Goal: Task Accomplishment & Management: Manage account settings

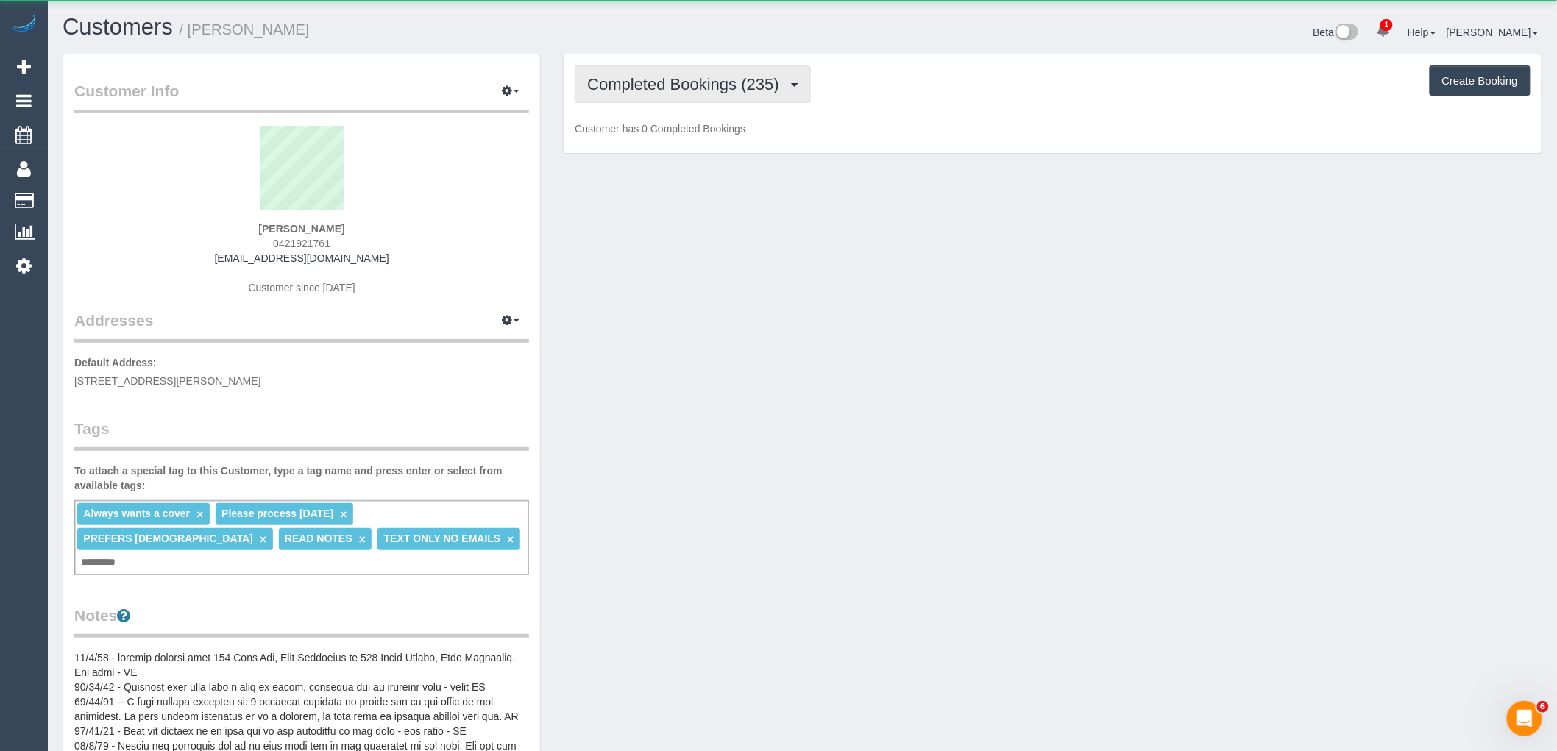
click at [723, 90] on span "Completed Bookings (235)" at bounding box center [686, 84] width 199 height 18
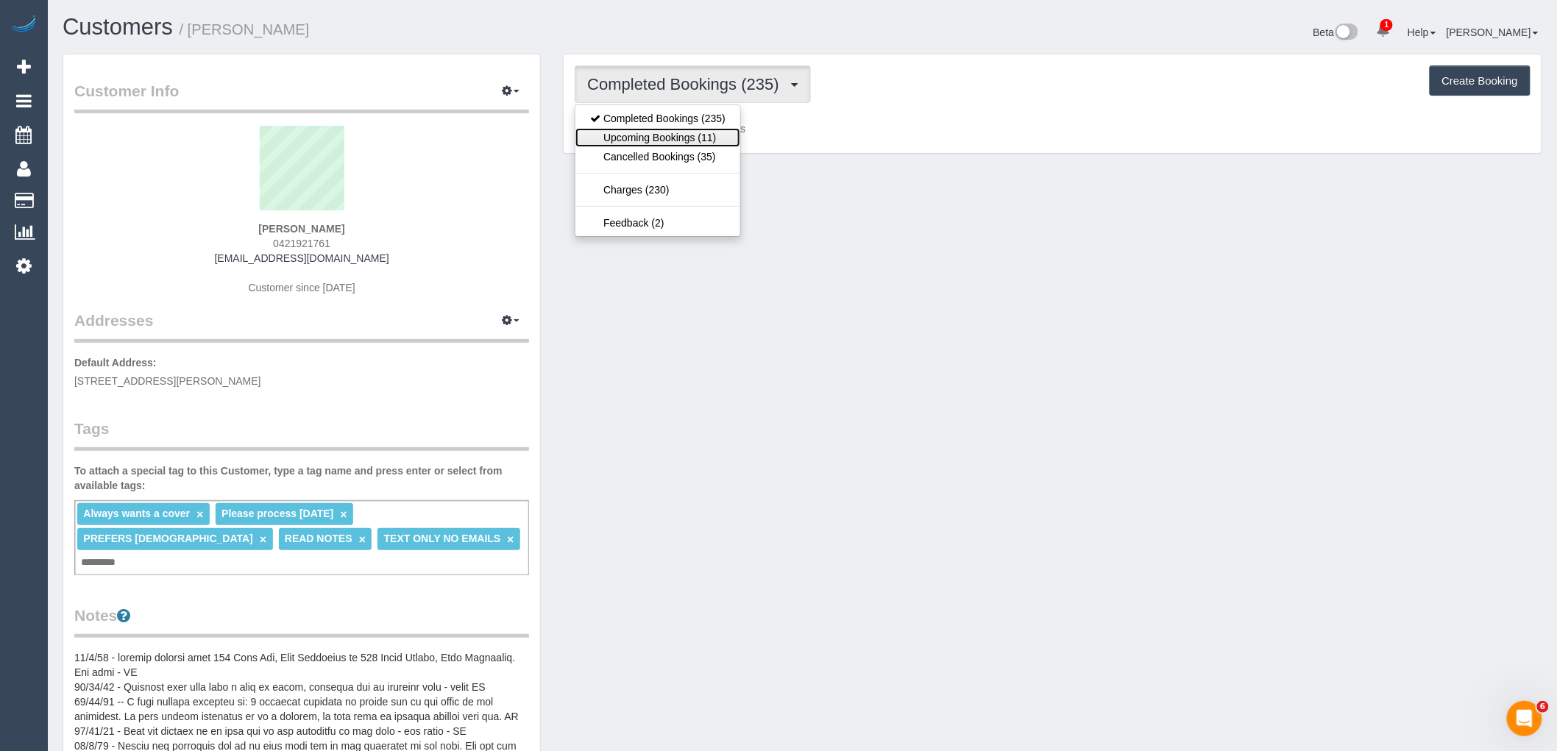
click at [715, 138] on link "Upcoming Bookings (11)" at bounding box center [657, 137] width 165 height 19
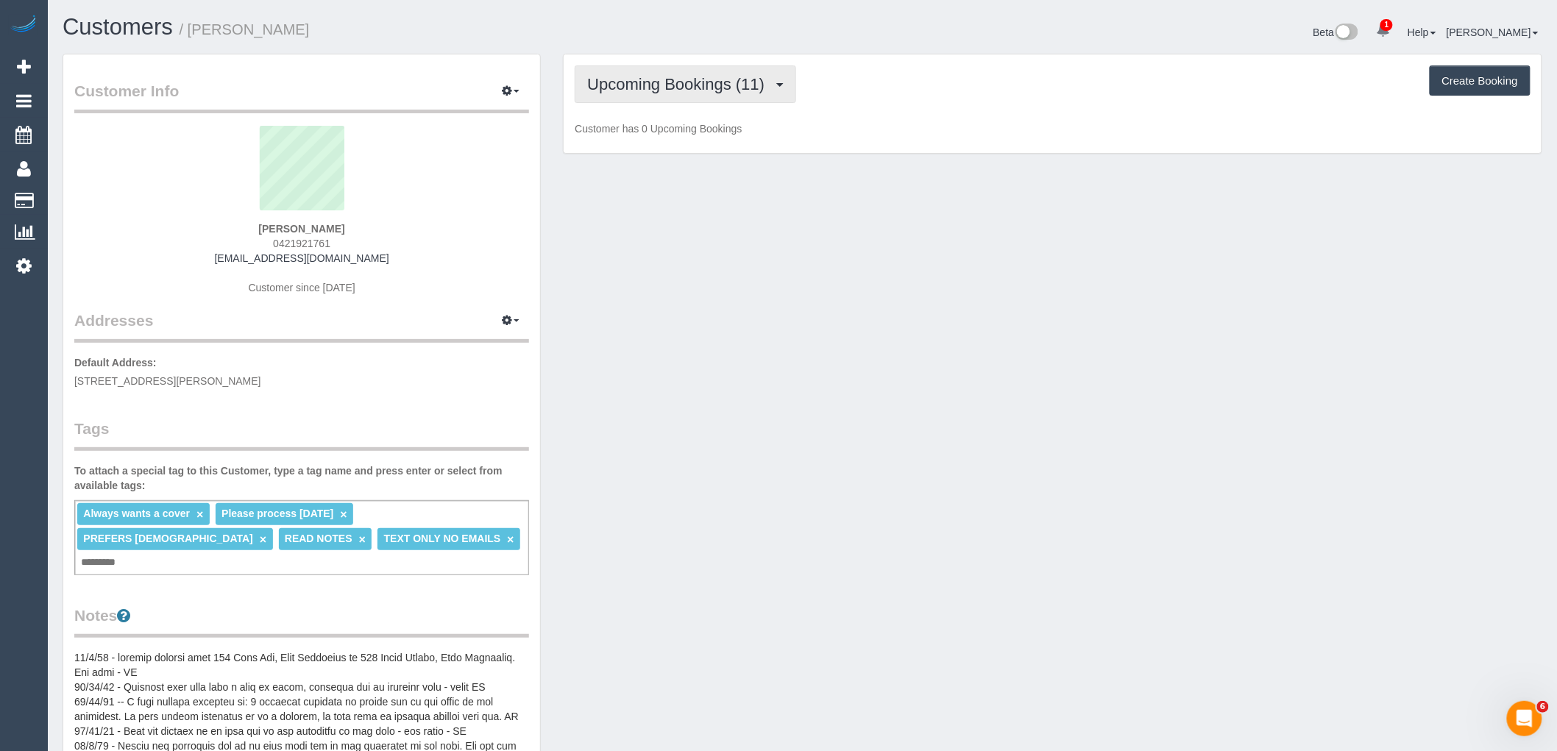
click at [748, 70] on button "Upcoming Bookings (11)" at bounding box center [685, 84] width 221 height 38
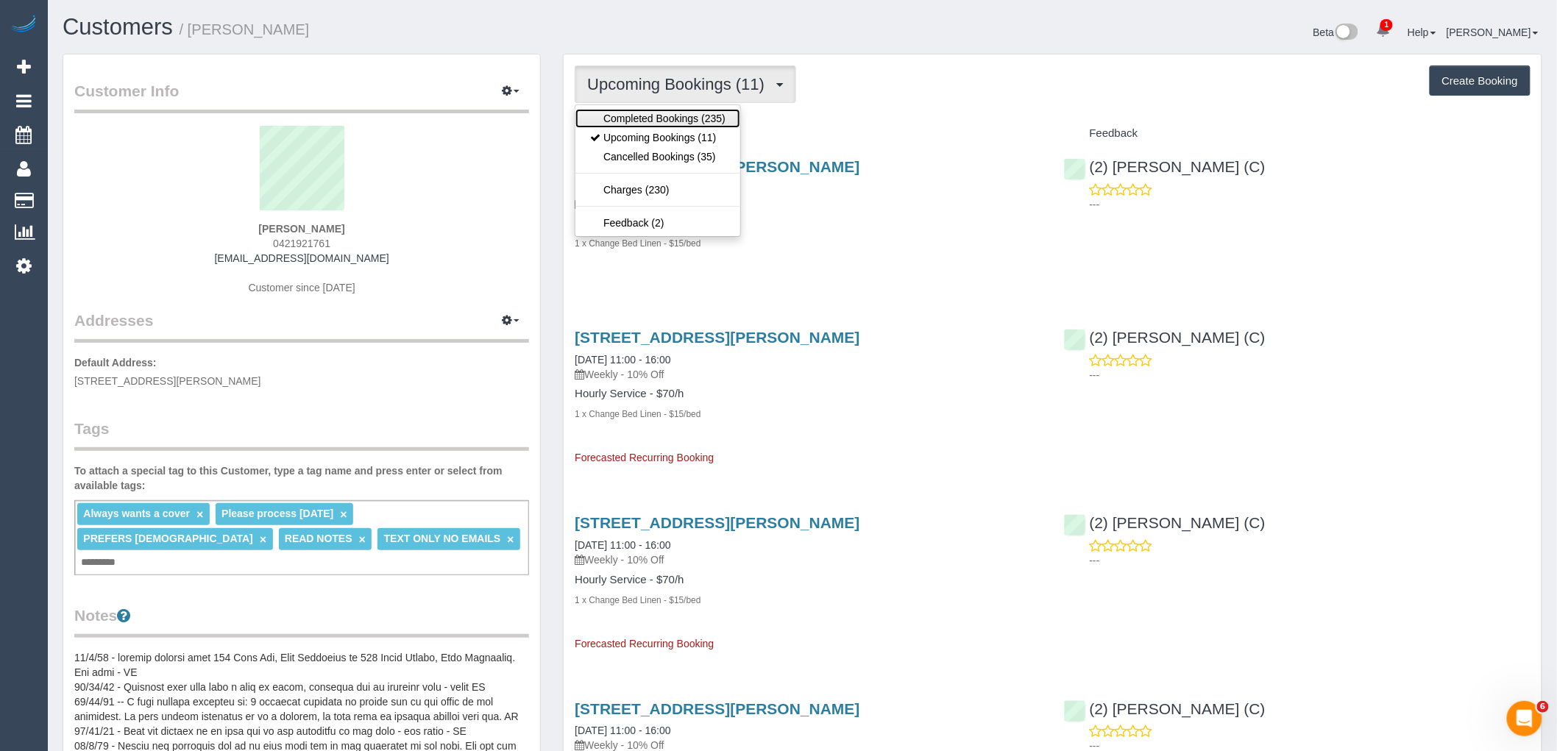
click at [733, 119] on link "Completed Bookings (235)" at bounding box center [657, 118] width 165 height 19
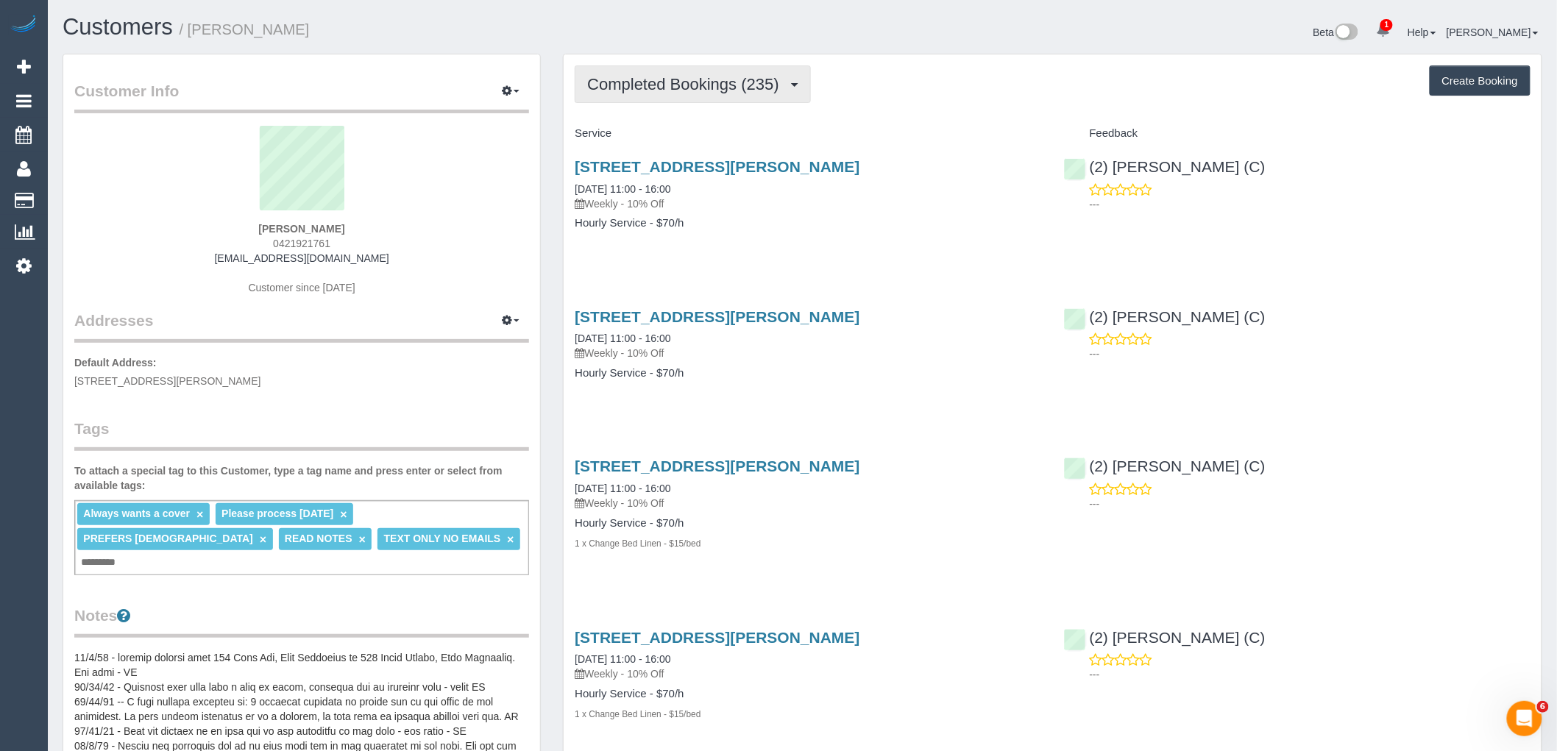
click at [720, 82] on span "Completed Bookings (235)" at bounding box center [686, 84] width 199 height 18
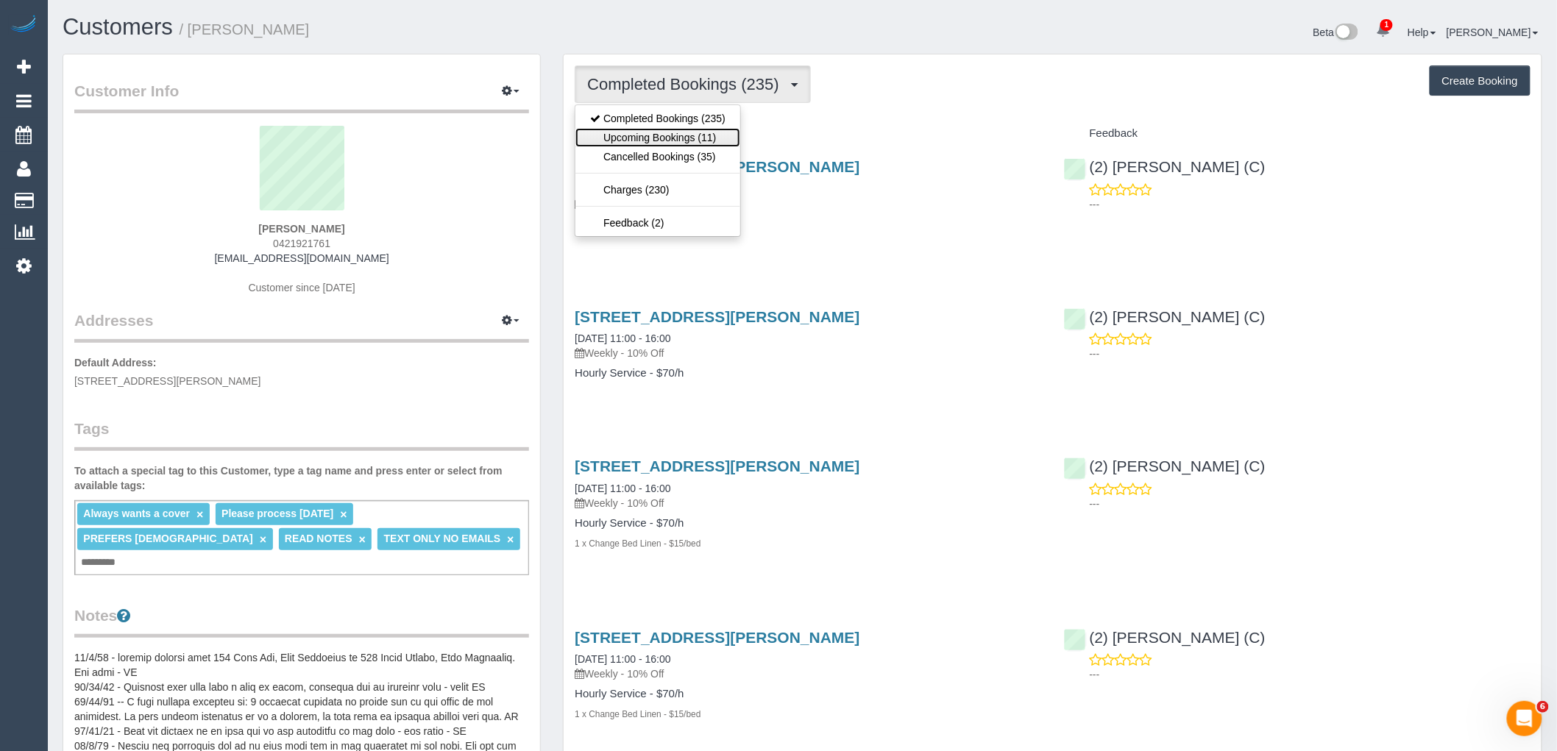
click at [710, 141] on link "Upcoming Bookings (11)" at bounding box center [657, 137] width 165 height 19
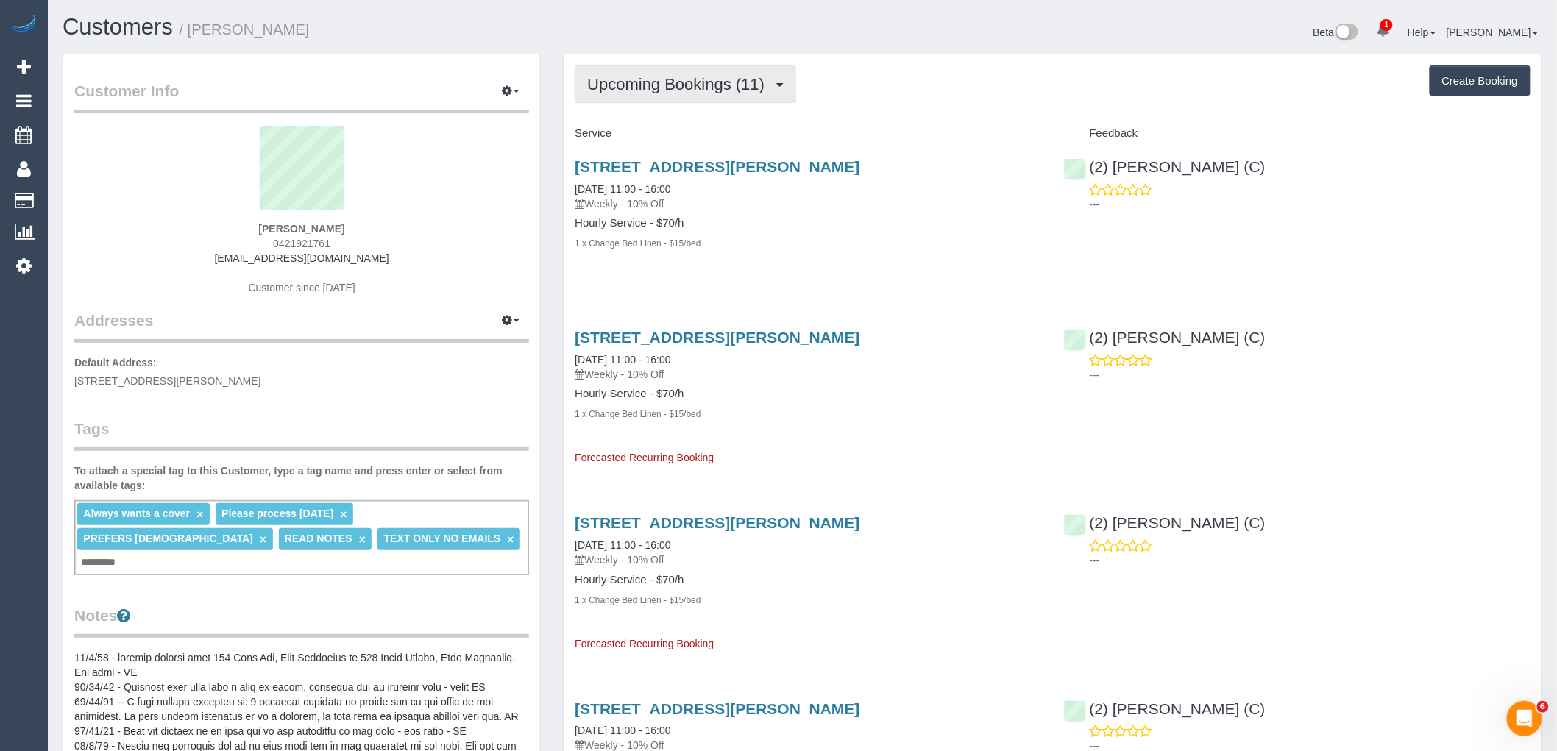
click at [689, 82] on span "Upcoming Bookings (11)" at bounding box center [679, 84] width 185 height 18
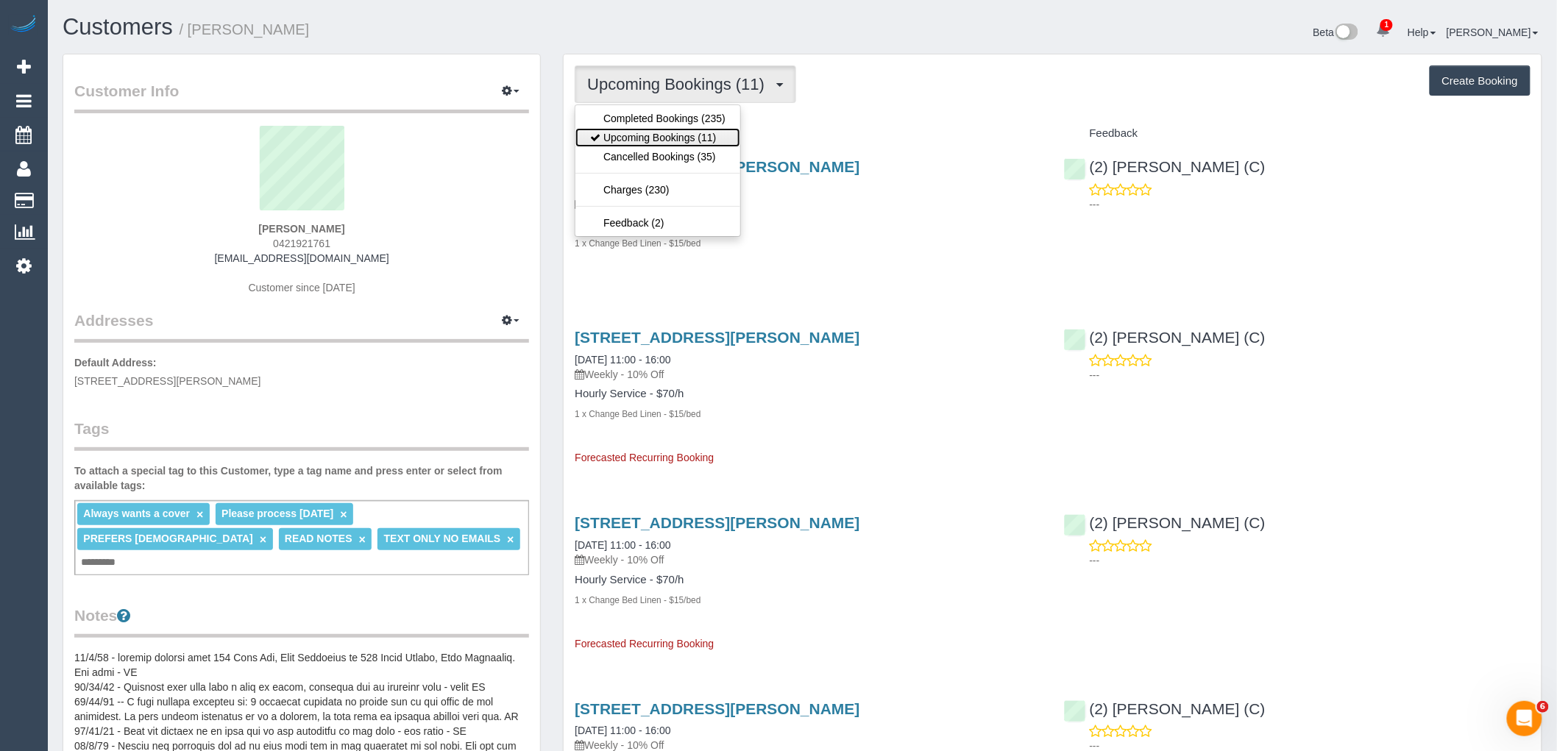
click at [692, 130] on link "Upcoming Bookings (11)" at bounding box center [657, 137] width 165 height 19
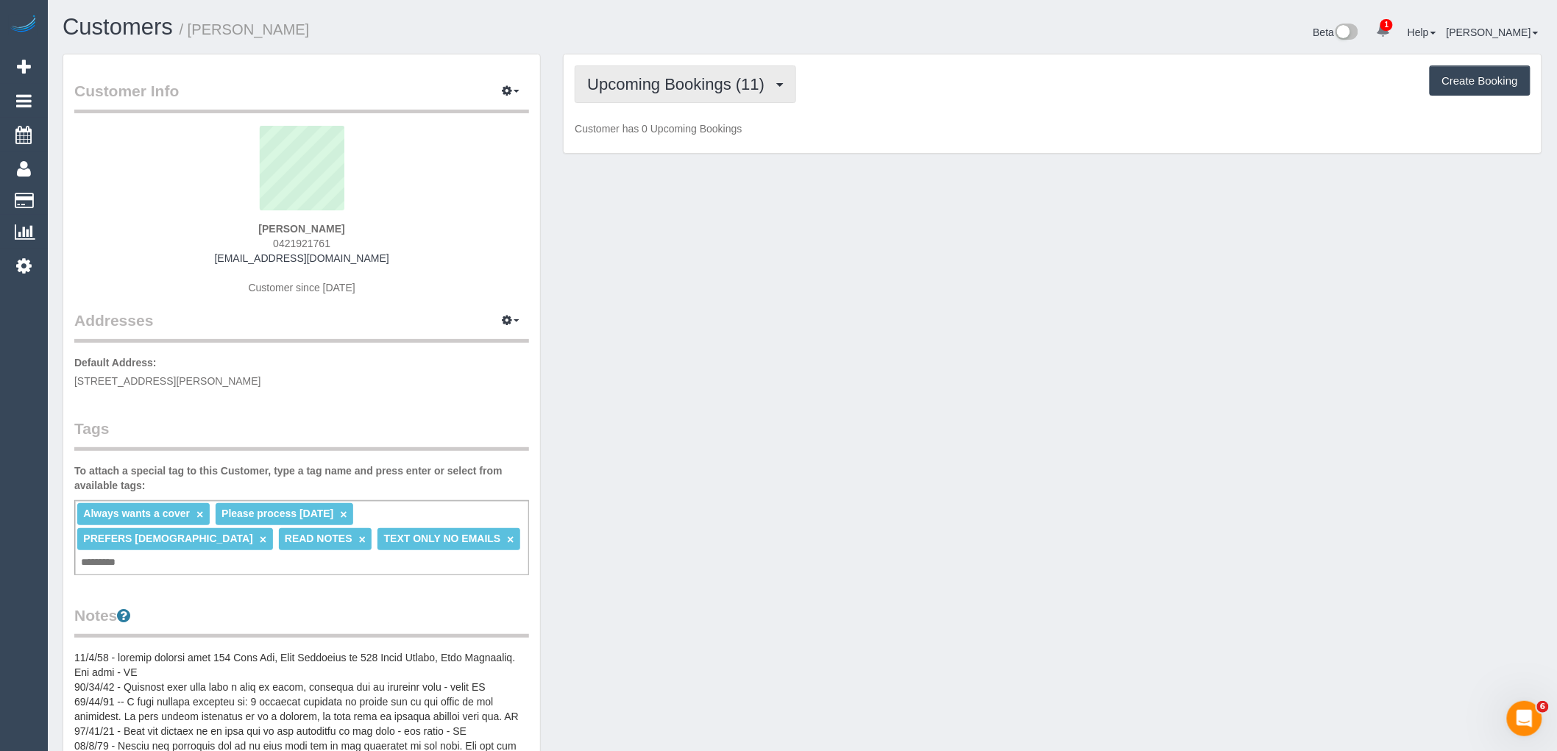
click at [695, 96] on button "Upcoming Bookings (11)" at bounding box center [685, 84] width 221 height 38
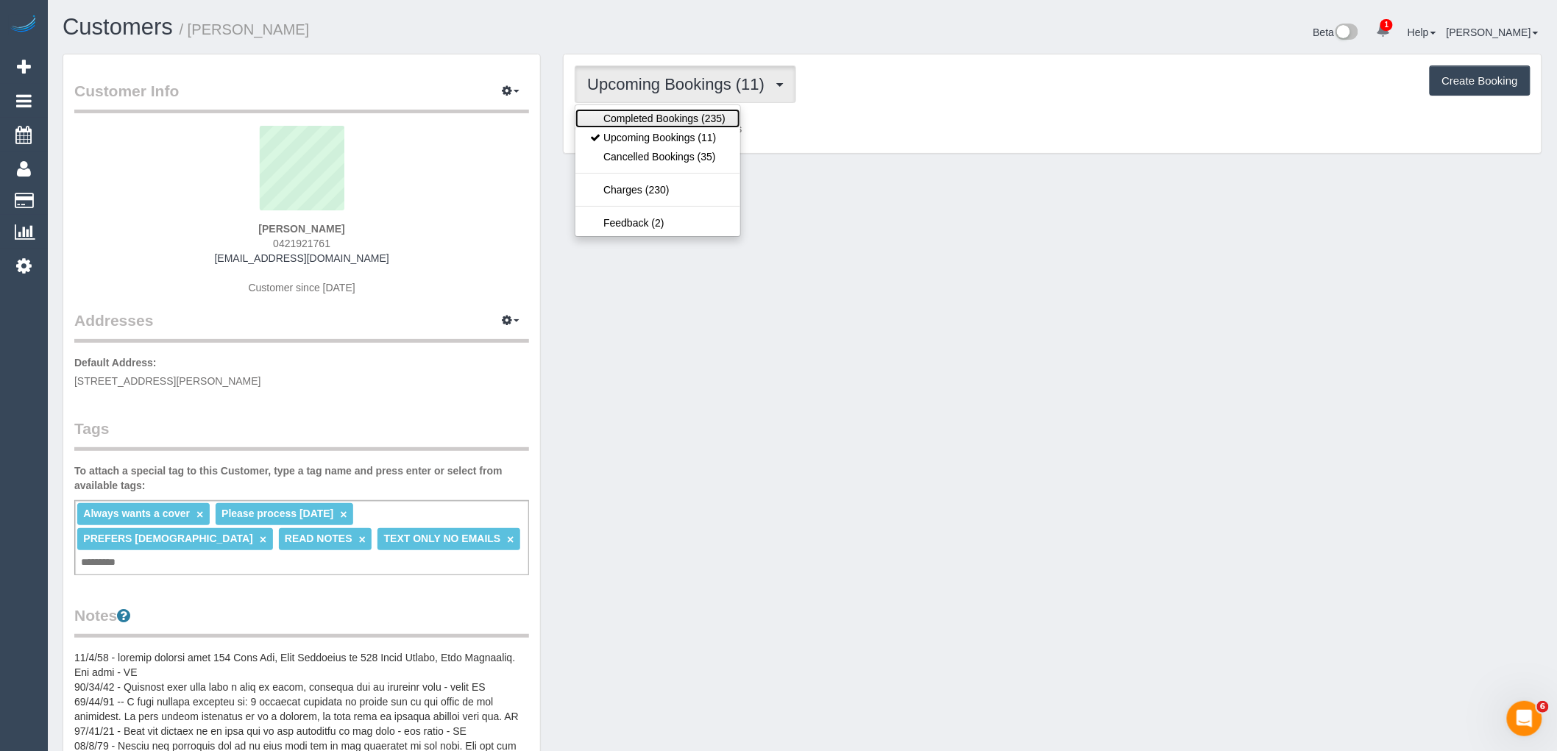
click at [696, 121] on link "Completed Bookings (235)" at bounding box center [657, 118] width 165 height 19
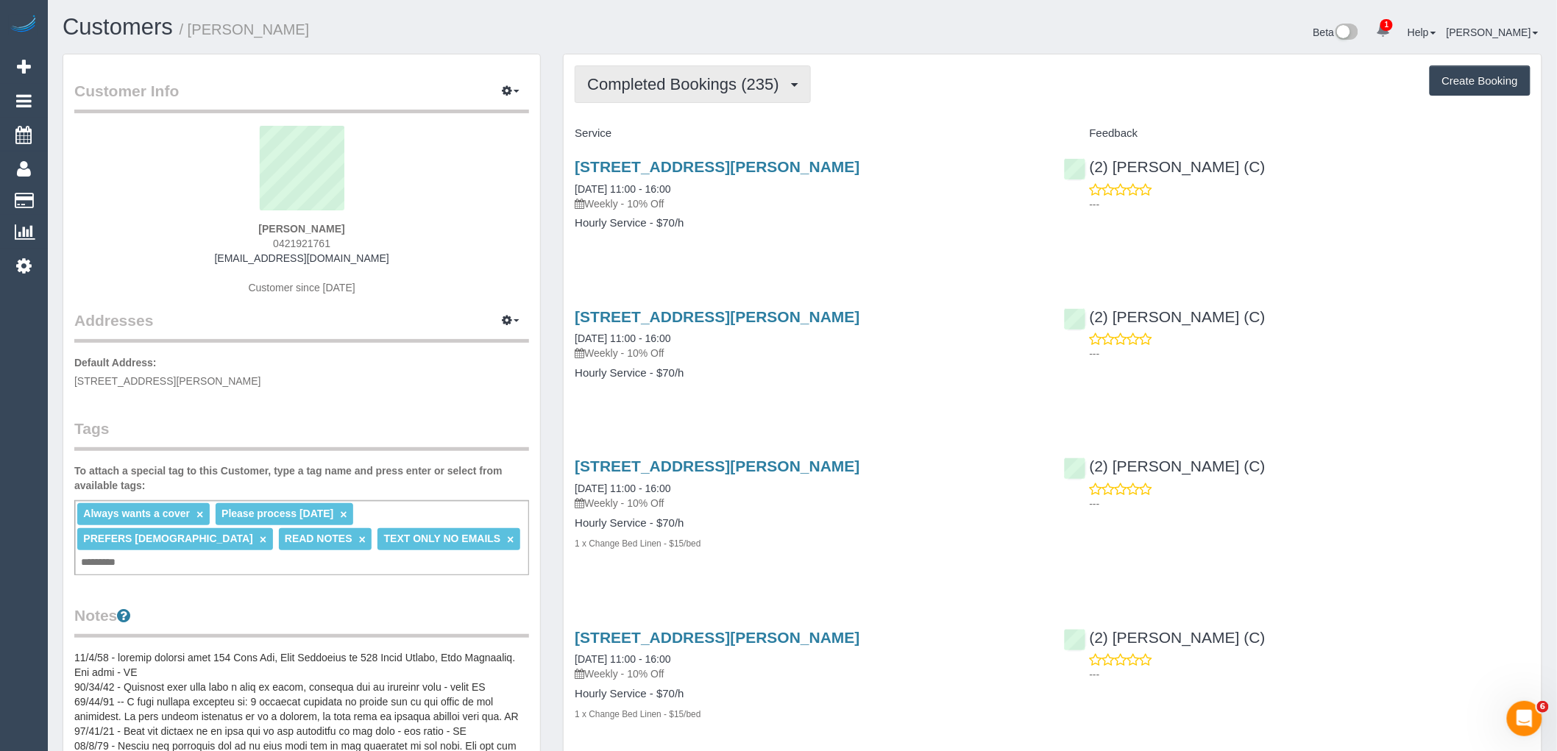
click at [693, 103] on button "Completed Bookings (235)" at bounding box center [693, 84] width 236 height 38
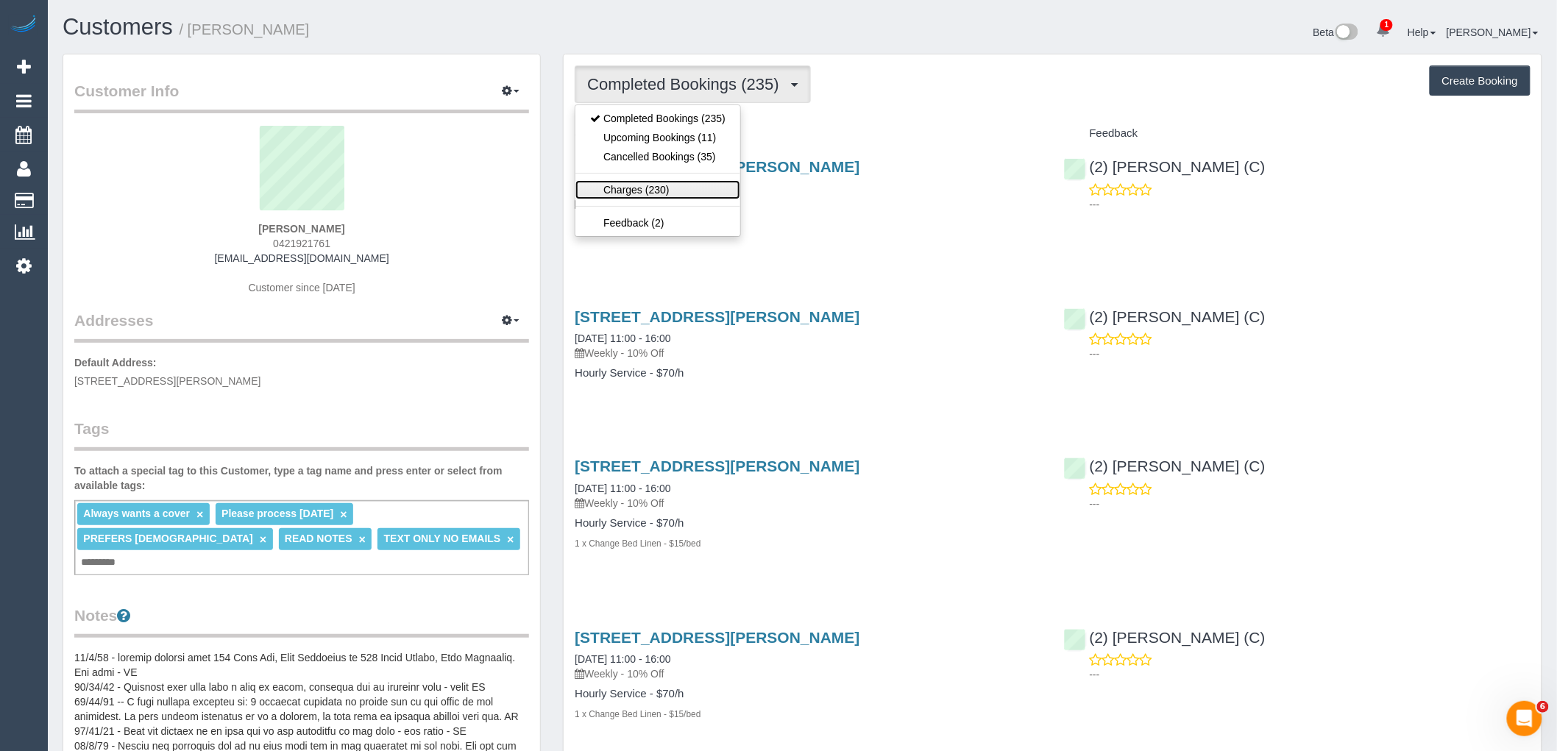
click at [678, 187] on link "Charges (230)" at bounding box center [657, 189] width 165 height 19
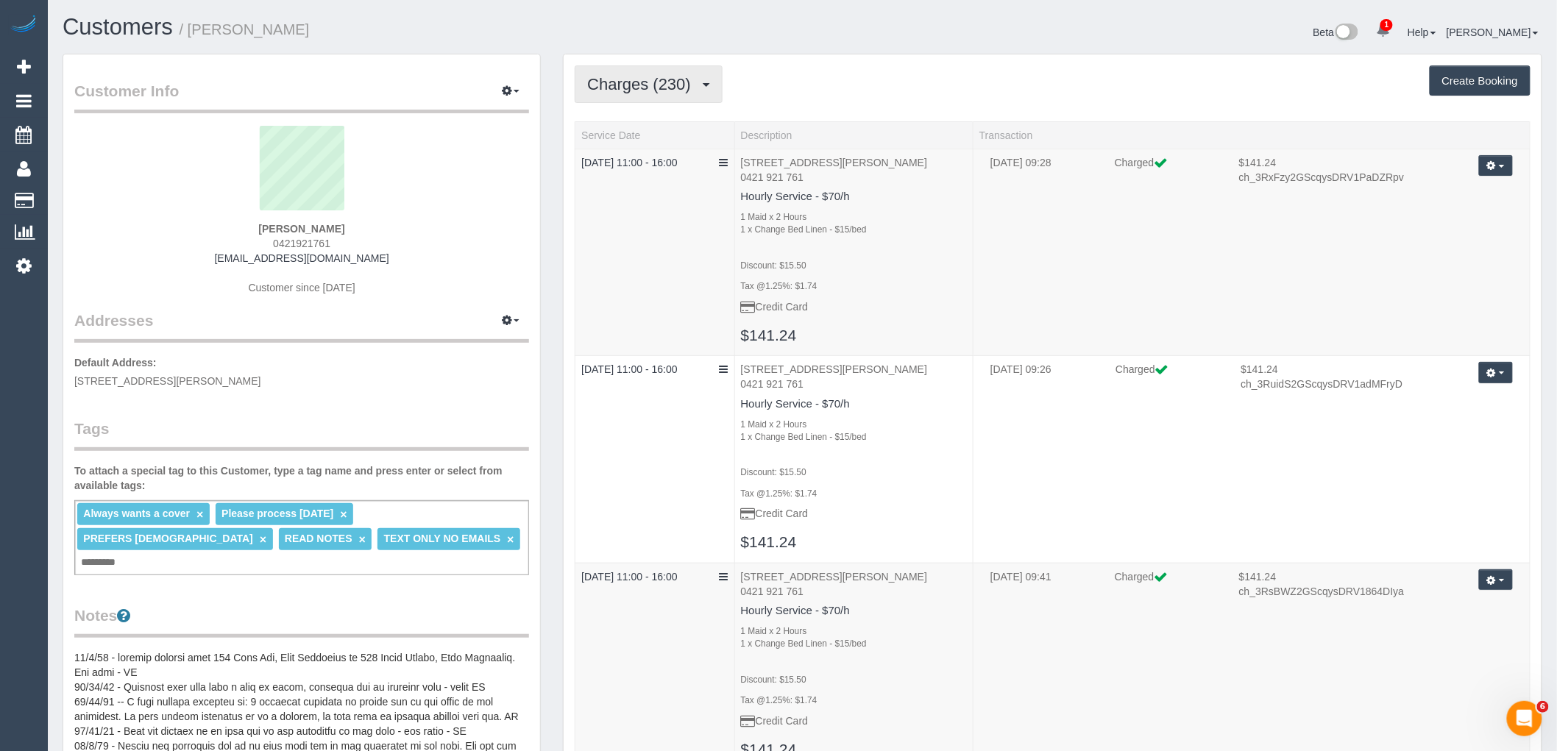
click at [652, 93] on span "Charges (230)" at bounding box center [642, 84] width 111 height 18
click at [655, 116] on link "Completed Bookings (235)" at bounding box center [657, 118] width 165 height 19
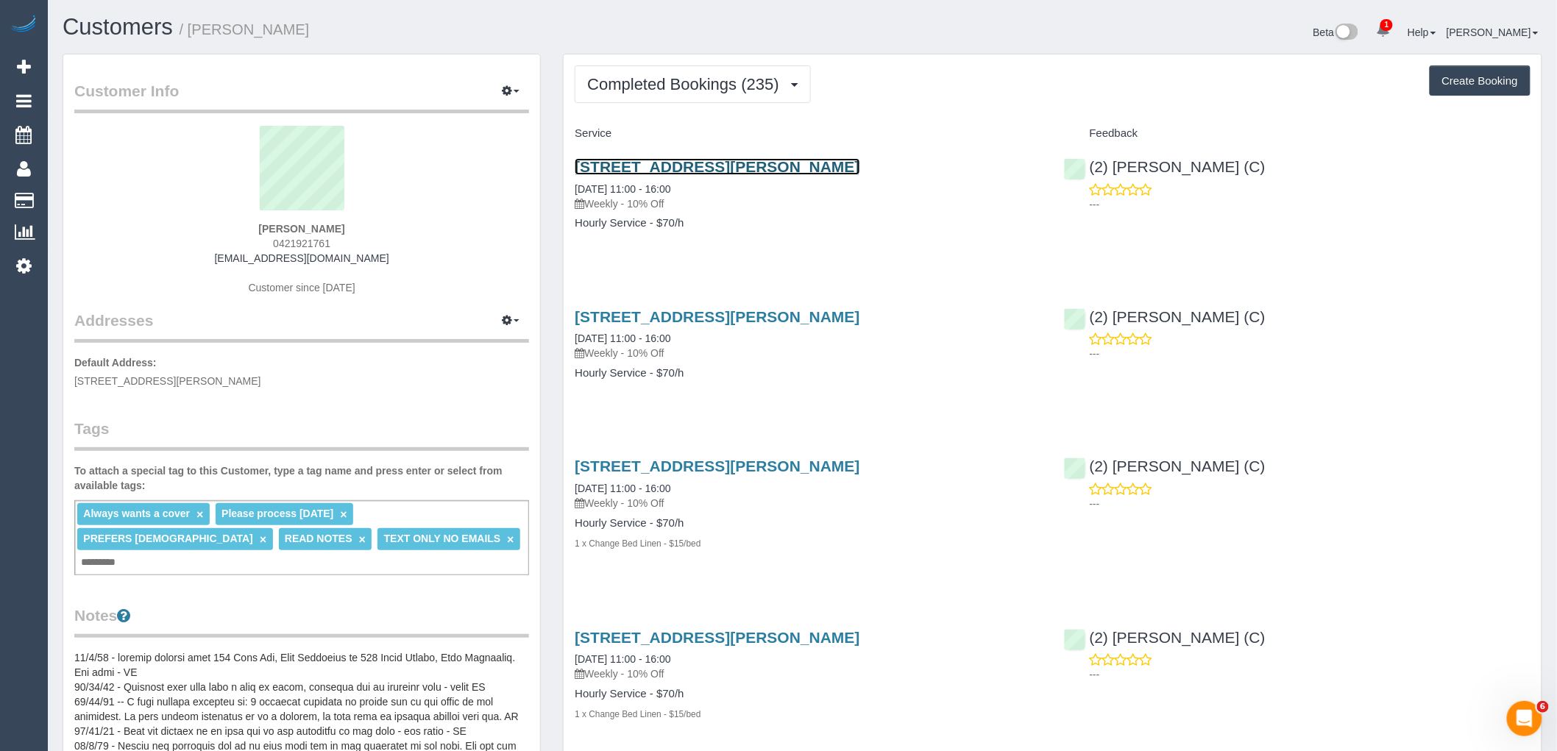
click at [706, 163] on link "143 Clark St, Port Melbourne, VIC 3207" at bounding box center [717, 166] width 285 height 17
drag, startPoint x: 355, startPoint y: 227, endPoint x: 233, endPoint y: 227, distance: 121.4
click at [234, 227] on div "Daniella Miletic 0421921761 daniellamiletic@yahoo.com.au Customer since 2020" at bounding box center [301, 218] width 455 height 184
copy strong "Daniella Miletic"
click at [402, 221] on div "Daniella Miletic 0421921761 daniellamiletic@yahoo.com.au Customer since 2020" at bounding box center [301, 218] width 455 height 184
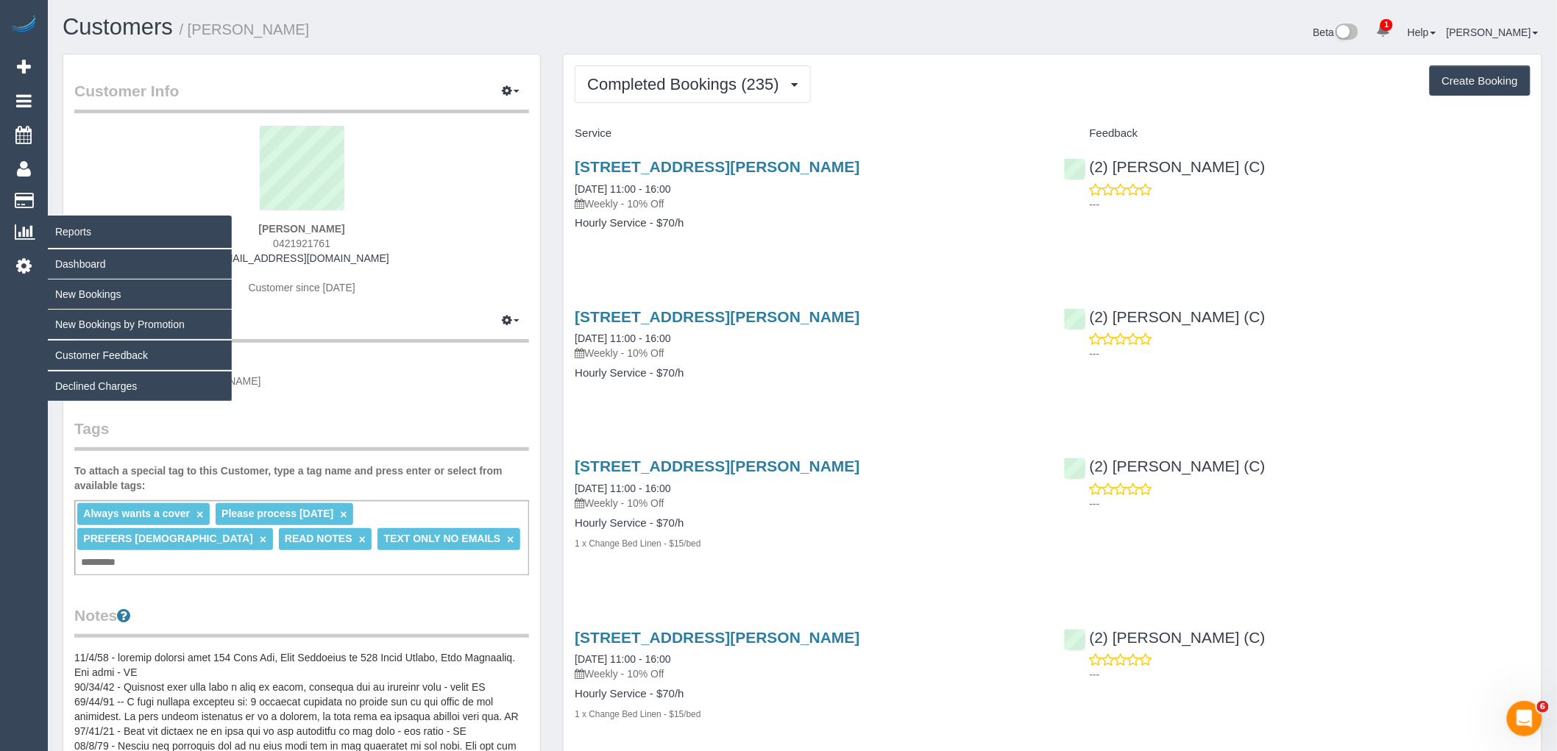
drag, startPoint x: 260, startPoint y: 226, endPoint x: 18, endPoint y: 230, distance: 242.8
click at [79, 226] on div "Daniella Miletic 0421921761 daniellamiletic@yahoo.com.au Customer since 2020" at bounding box center [301, 218] width 455 height 184
copy strong "Daniella Miletic"
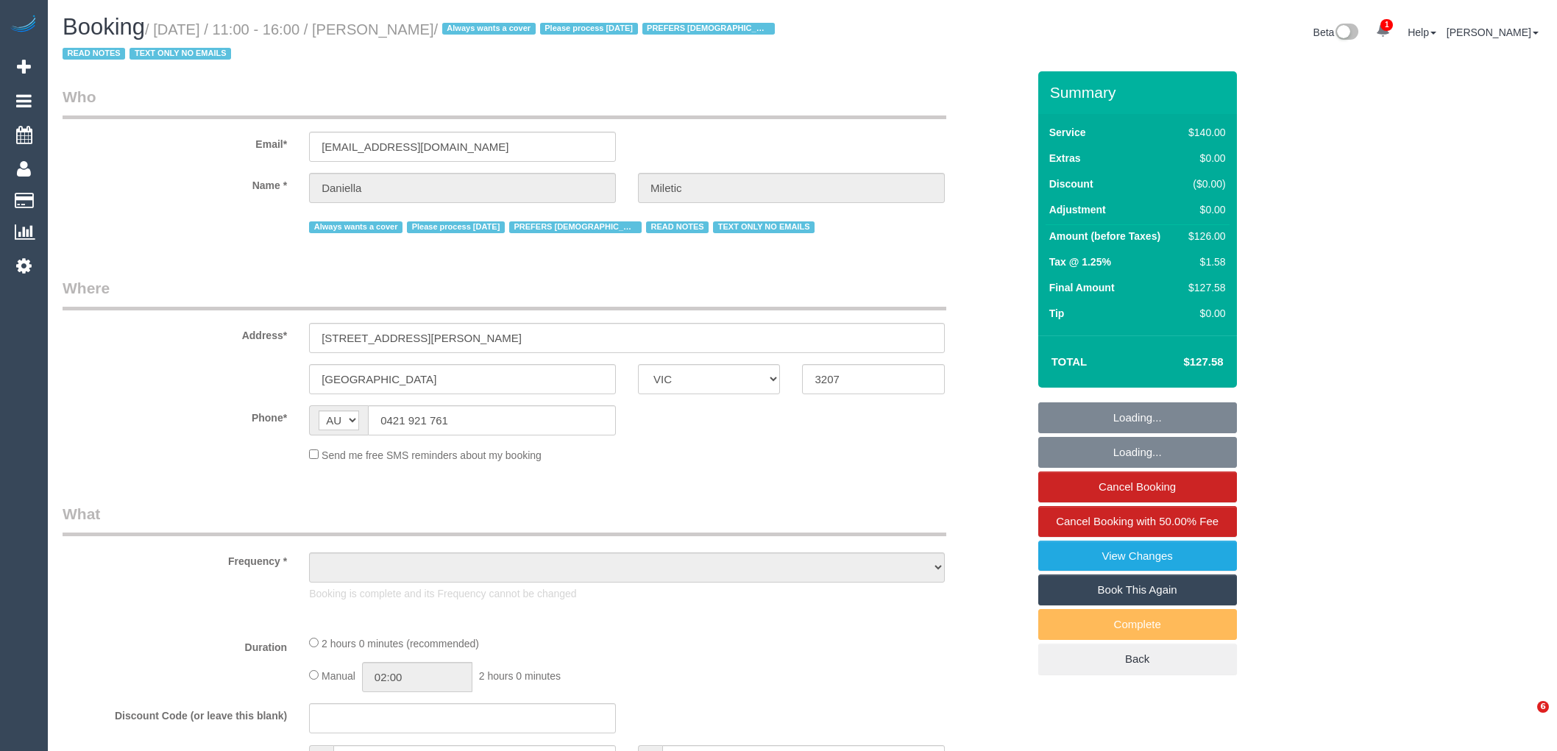
select select "VIC"
select select "string:stripe-pm_1QTxYG2GScqysDRV9h284U4H"
select select "object:571"
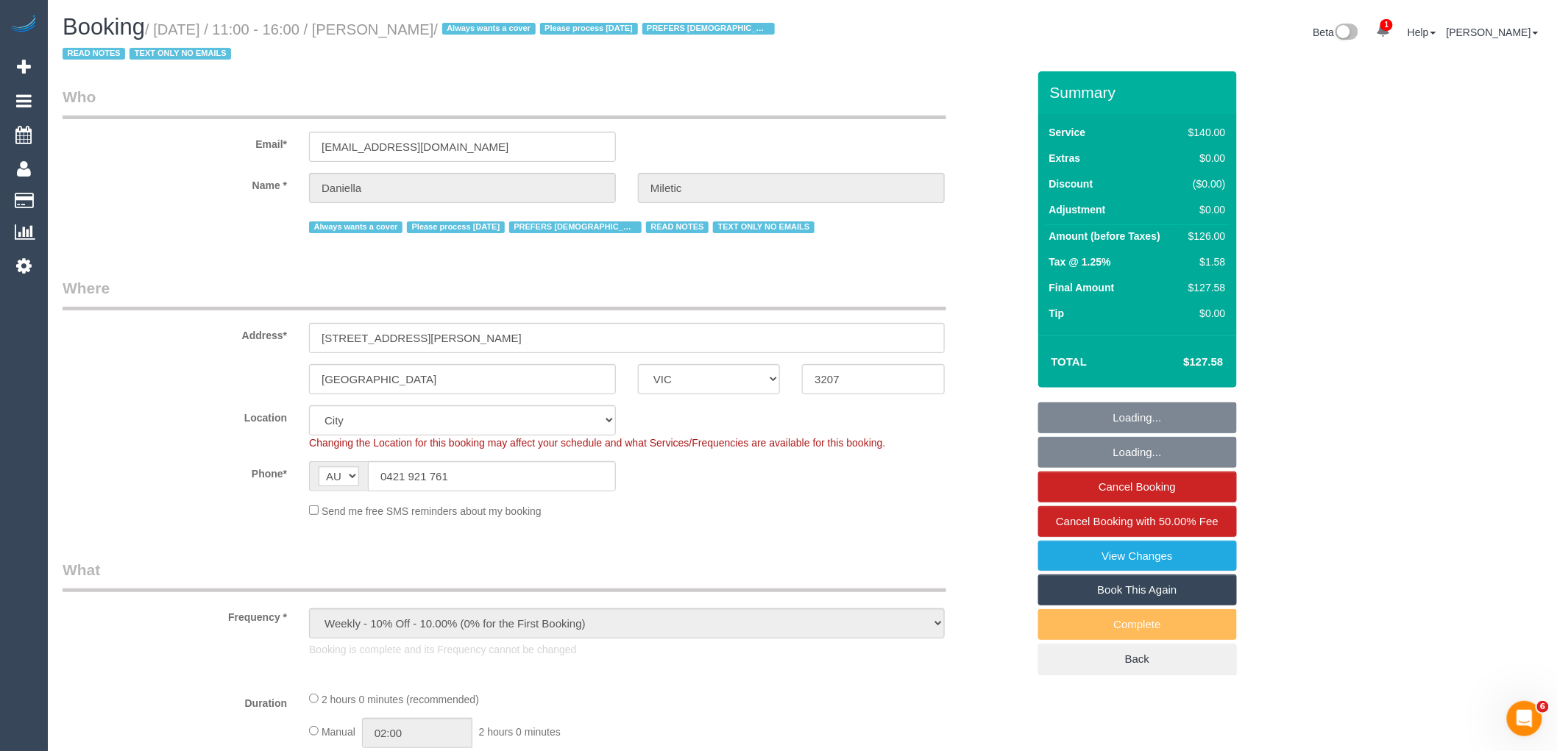
select select "number:28"
select select "number:34"
select select "object:1171"
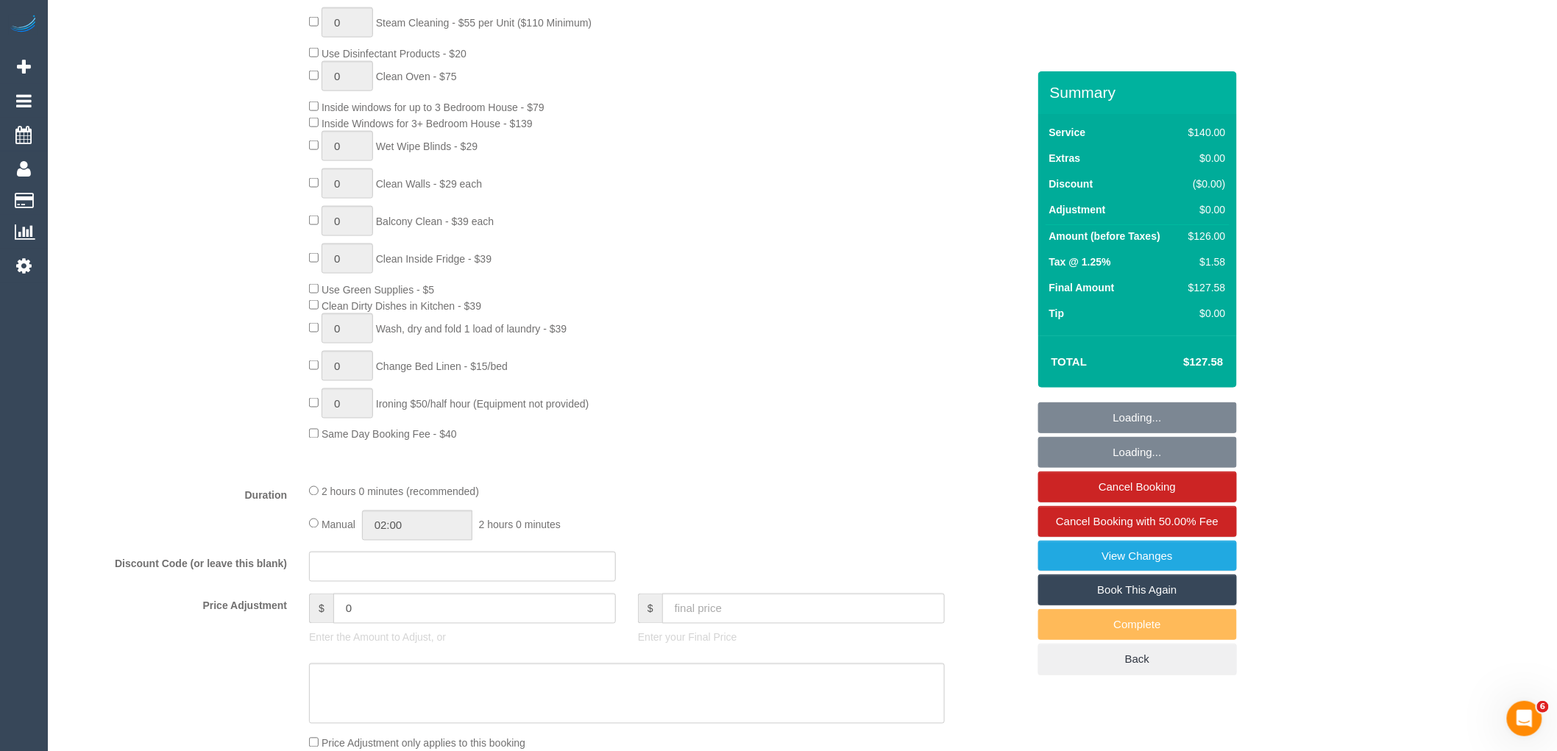
scroll to position [899, 0]
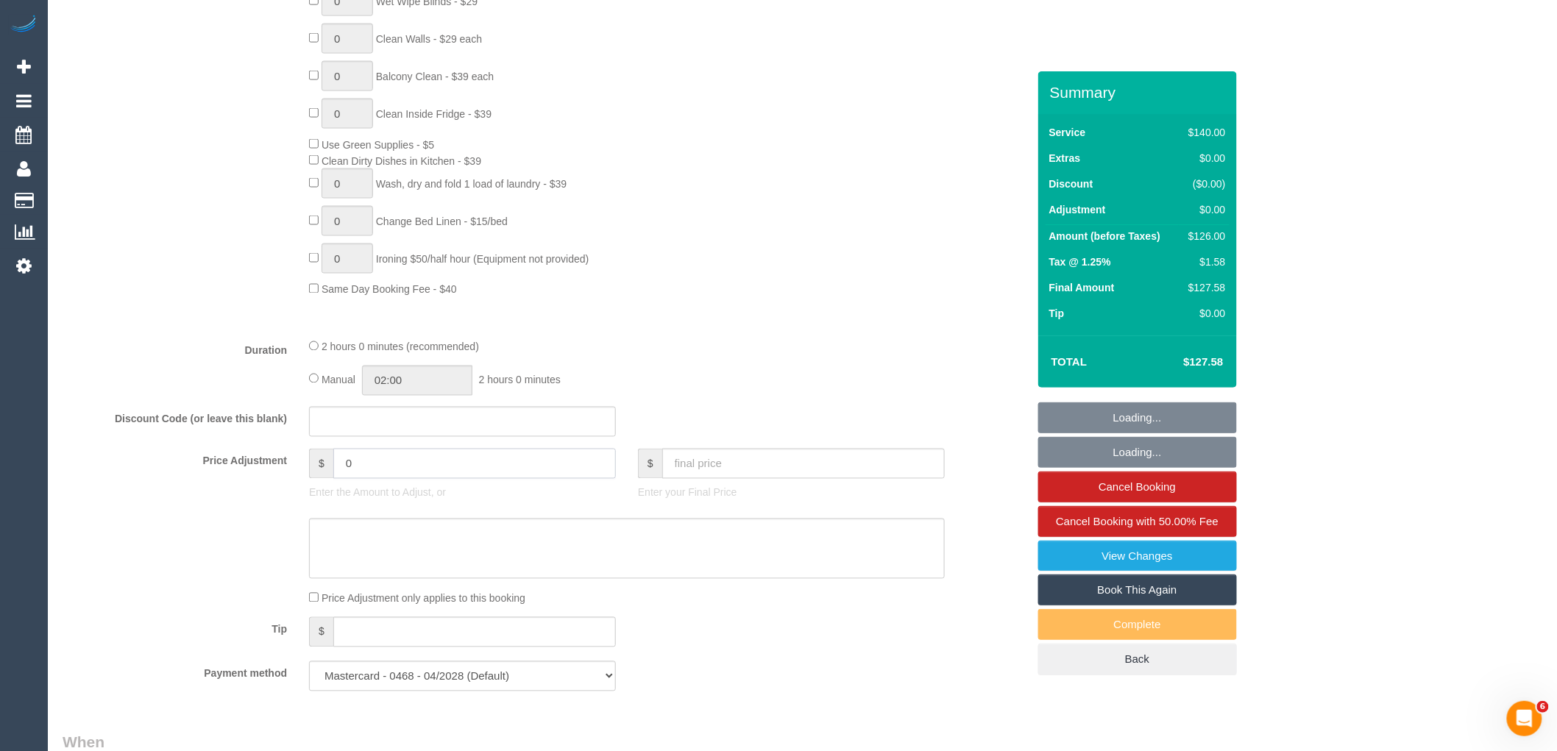
click at [361, 467] on input "0" at bounding box center [474, 464] width 283 height 30
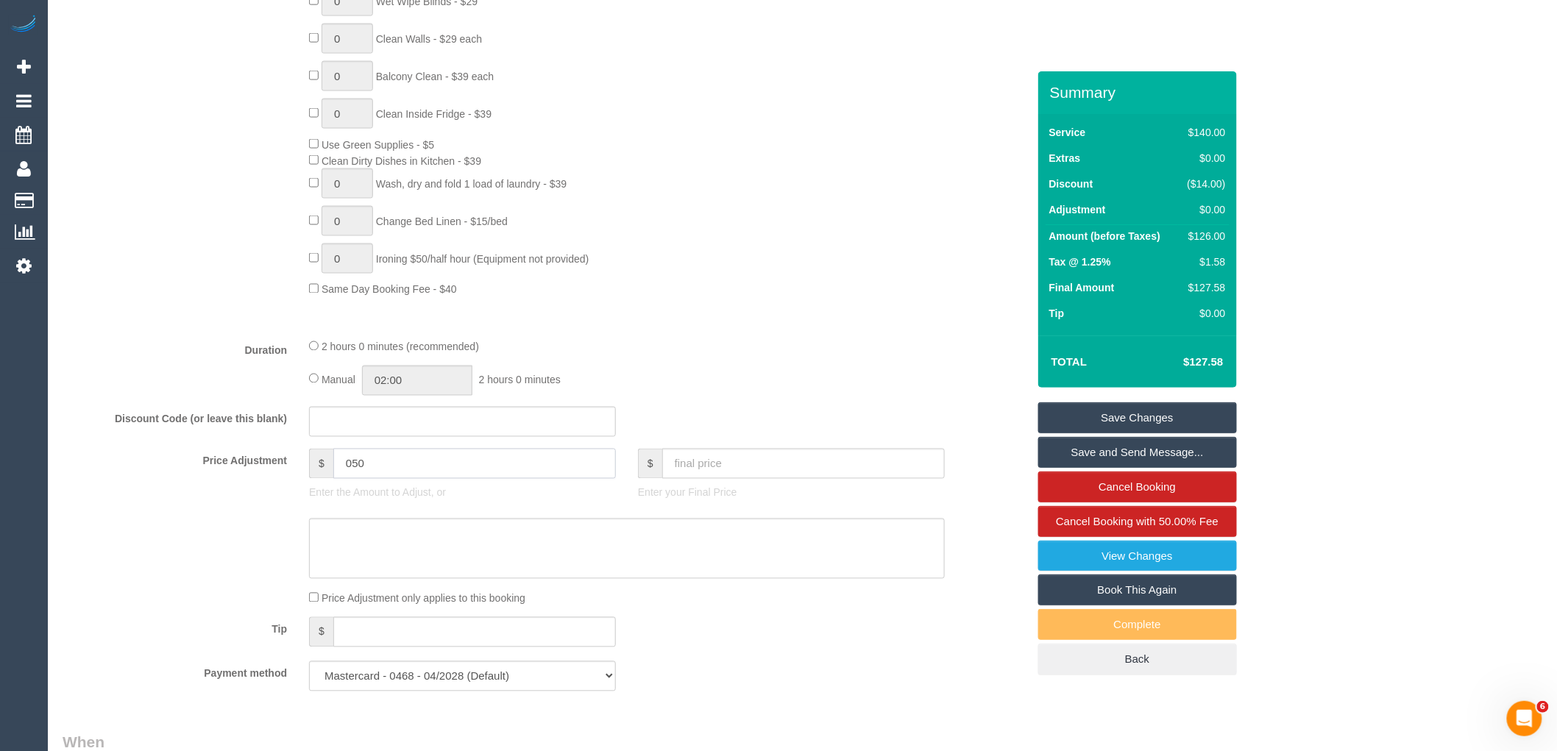
click at [349, 469] on input "050" at bounding box center [474, 464] width 283 height 30
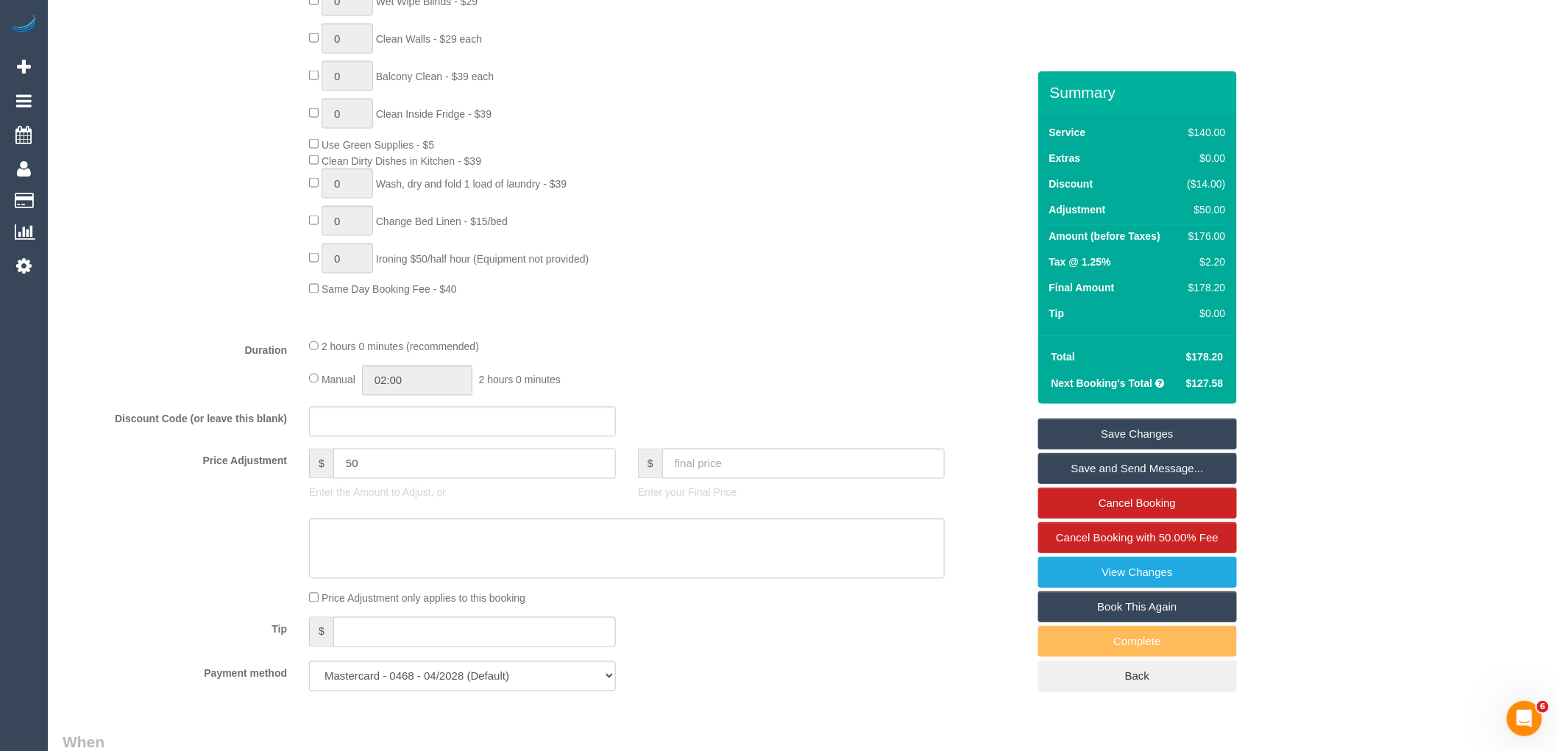
click at [355, 467] on input "50" at bounding box center [474, 464] width 283 height 30
click at [336, 469] on input "50" at bounding box center [474, 464] width 283 height 30
type input "-50"
click at [369, 541] on textarea at bounding box center [627, 549] width 636 height 60
type textarea "$50 discount due to bed change issues via text VC"
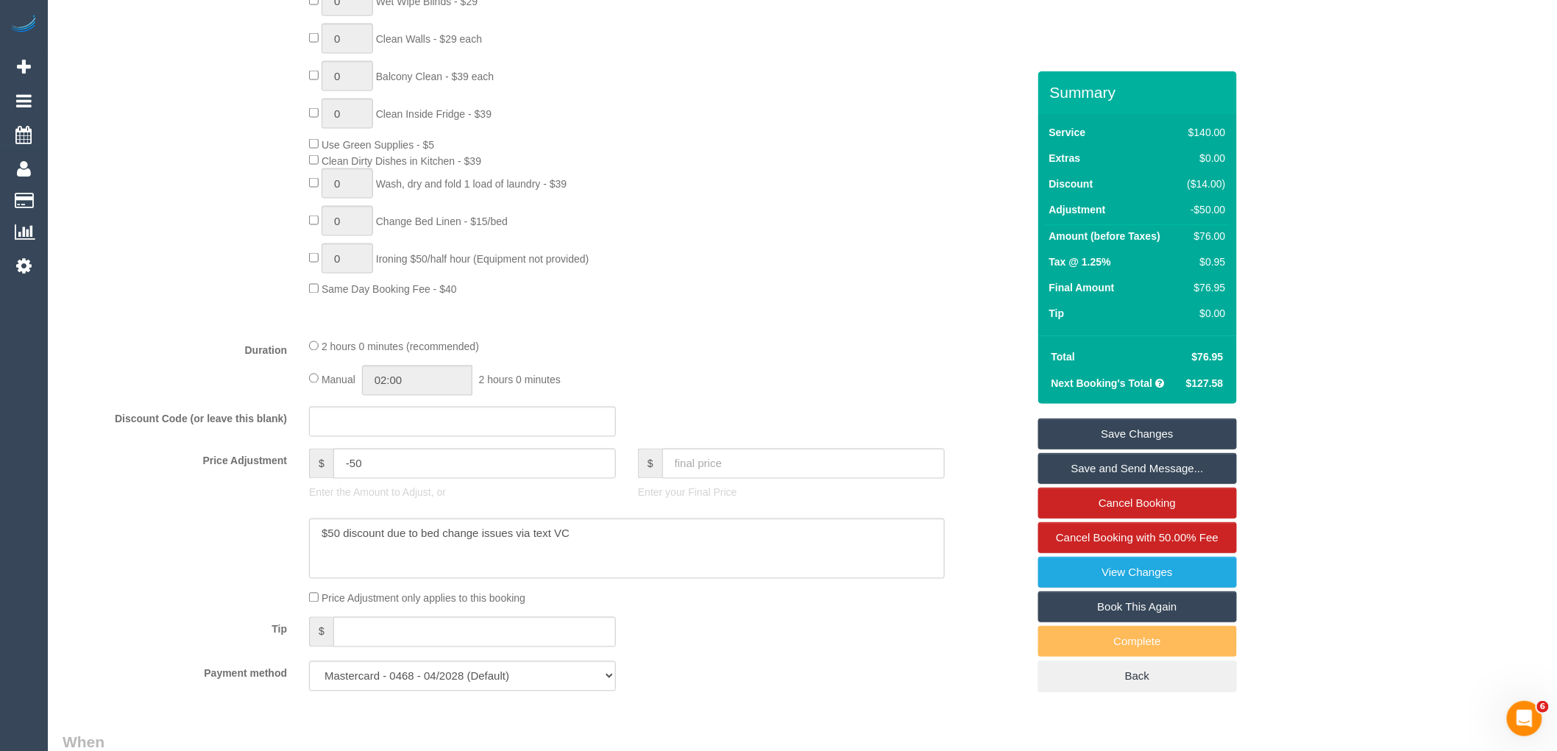
click at [1160, 428] on link "Save Changes" at bounding box center [1137, 434] width 199 height 31
